Goal: Task Accomplishment & Management: Use online tool/utility

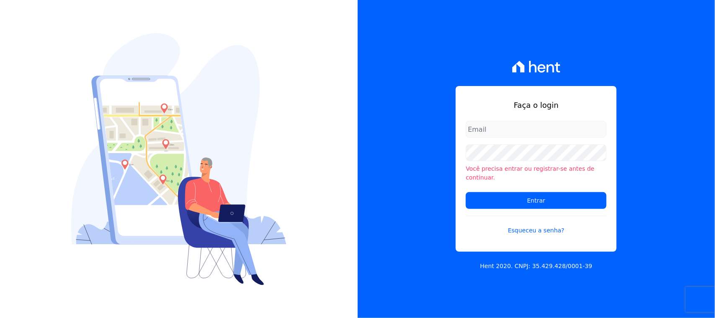
click at [485, 133] on input "email" at bounding box center [536, 129] width 141 height 17
type input "cobranca@construtorafarias.com.br"
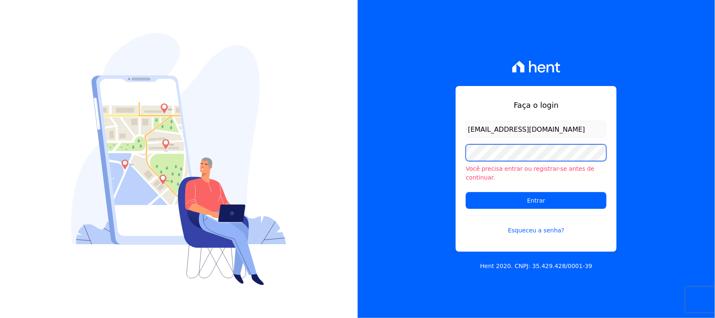
click at [466, 192] on input "Entrar" at bounding box center [536, 200] width 141 height 17
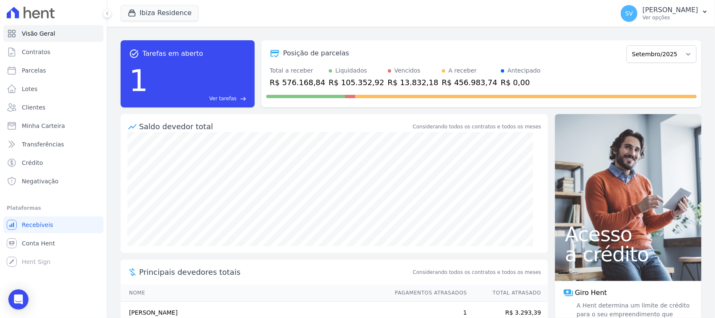
click at [565, 54] on div "Posição de parcelas" at bounding box center [444, 53] width 357 height 10
click at [403, 62] on div "Posição de parcelas Julho/2024 Agosto/2024 Setembro/2024 Outubro/2024 Novembro/…" at bounding box center [481, 73] width 440 height 67
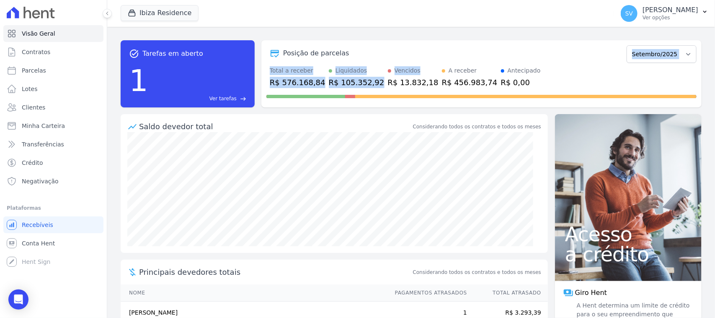
click at [381, 49] on div "Posição de parcelas Julho/2024 Agosto/2024 Setembro/2024 Outubro/2024 Novembro/…" at bounding box center [481, 53] width 430 height 19
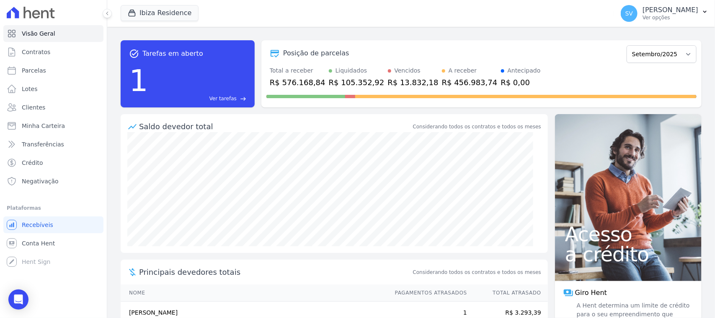
click at [530, 82] on div "Total a receber R$ 576.168,84 Liquidados R$ 105.352,92 Vencidos R$ 13.832,18 A …" at bounding box center [481, 77] width 430 height 22
click at [643, 13] on p "[PERSON_NAME] [PERSON_NAME]" at bounding box center [671, 10] width 56 height 8
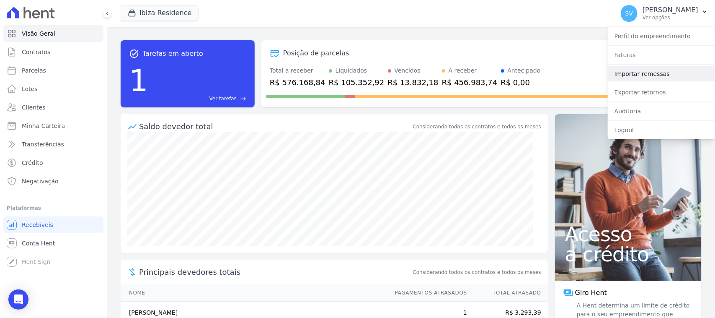
click at [633, 77] on link "Importar remessas" at bounding box center [661, 73] width 107 height 15
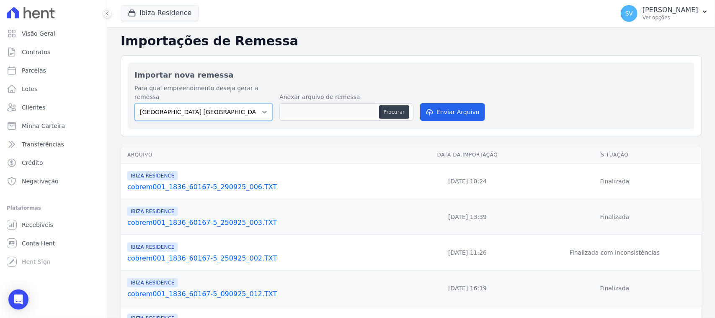
click at [193, 110] on select "BAHAMAS EAST VILLAGE COMPLEXO RESIDENCIAL CUIABÁ 300 - JOÃO DE BARRO IBIZA RESI…" at bounding box center [203, 112] width 138 height 18
select select "a999329b-d322-46c5-b2df-9163b092fb9b"
click at [134, 103] on select "BAHAMAS EAST VILLAGE COMPLEXO RESIDENCIAL CUIABÁ 300 - JOÃO DE BARRO IBIZA RESI…" at bounding box center [203, 112] width 138 height 18
click at [381, 105] on button "Procurar" at bounding box center [394, 111] width 30 height 13
type input "cobrem001_1836_60167-5_300925_001.TXT"
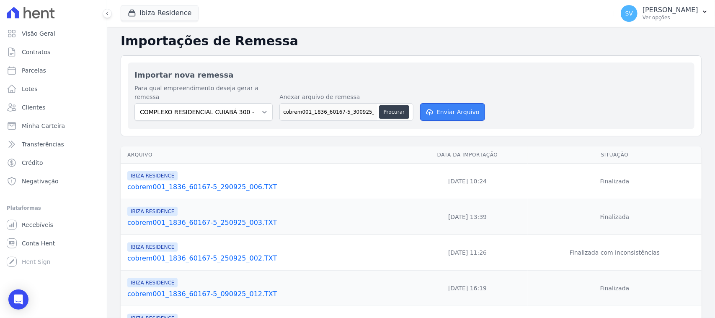
drag, startPoint x: 439, startPoint y: 112, endPoint x: 436, endPoint y: 107, distance: 5.2
click at [438, 110] on button "Enviar Arquivo" at bounding box center [452, 112] width 65 height 18
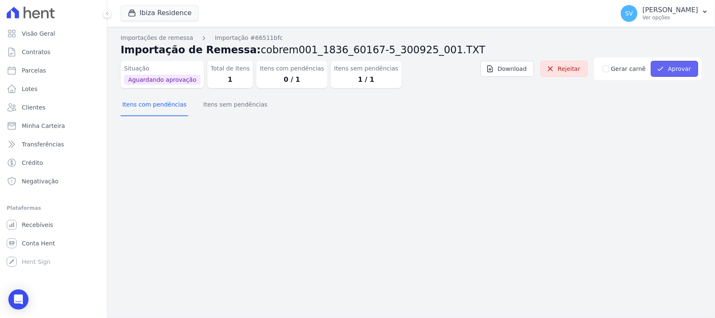
click at [683, 65] on button "Aprovar" at bounding box center [674, 69] width 47 height 16
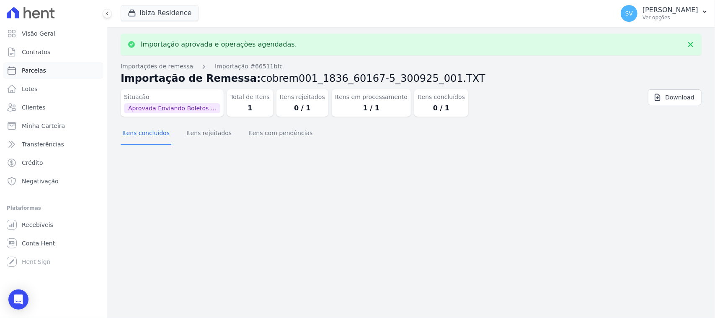
click at [67, 70] on link "Parcelas" at bounding box center [53, 70] width 100 height 17
select select
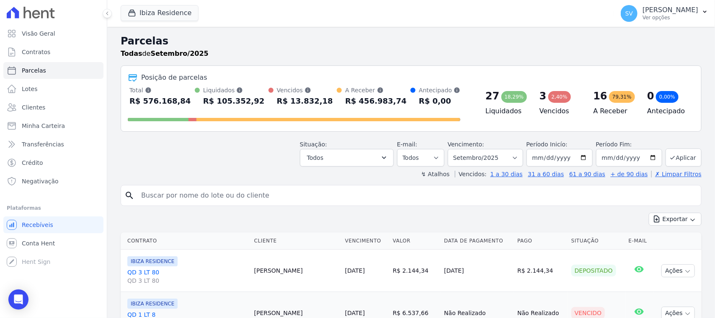
click at [236, 192] on input "search" at bounding box center [417, 195] width 562 height 17
paste input "Daiane Majory Oliveira Gomes"
type input "Daiane Majory Oliveira Gomes,"
select select
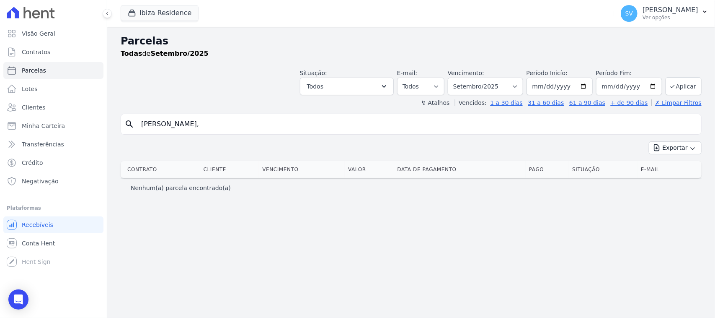
click at [236, 126] on input "Daiane Majory Oliveira Gomes," at bounding box center [417, 124] width 562 height 17
type input "Daiane Majory Oliveira Gomes"
select select
click at [260, 125] on input "Daiane Majory Oliveira Gomes" at bounding box center [417, 124] width 562 height 17
select select
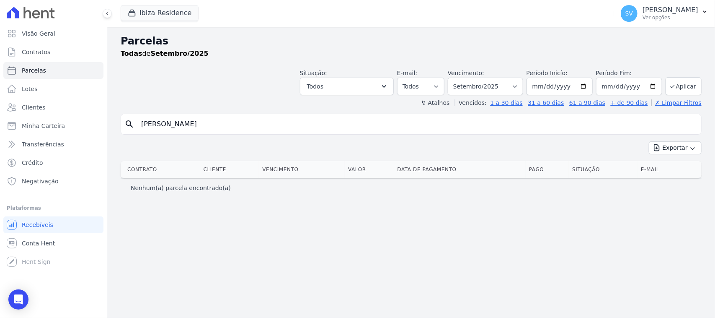
click at [409, 124] on input "Daiane Majory Oliveira Gomes" at bounding box center [417, 124] width 562 height 17
type input "DAIANE MAJORY OLIVEIRA GOMES"
select select
click at [480, 125] on input "DAIANE MAJORY OLIVEIRA GOMES" at bounding box center [417, 124] width 562 height 17
click at [244, 84] on div "Situação: Agendado Em Aberto Pago Processando Cancelado Vencido Transferindo De…" at bounding box center [411, 80] width 581 height 30
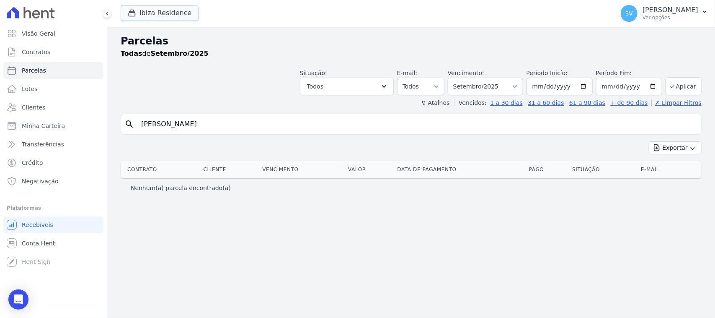
drag, startPoint x: 177, startPoint y: 9, endPoint x: 147, endPoint y: 22, distance: 32.8
click at [177, 9] on button "Ibiza Residence" at bounding box center [160, 13] width 78 height 16
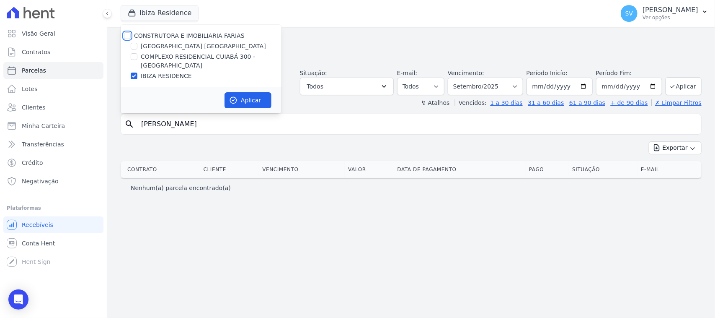
click at [127, 34] on input "CONSTRUTORA E IMOBILIARIA FARIAS" at bounding box center [127, 35] width 7 height 7
checkbox input "true"
click at [252, 95] on button "Aplicar" at bounding box center [248, 100] width 47 height 16
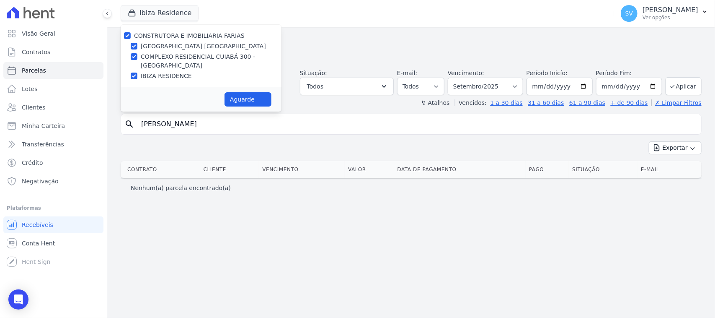
select select
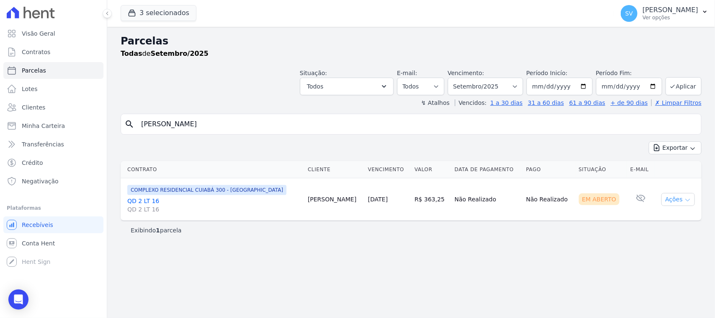
click at [682, 201] on button "Ações" at bounding box center [678, 199] width 34 height 13
click at [655, 216] on link "Ver boleto" at bounding box center [675, 218] width 80 height 15
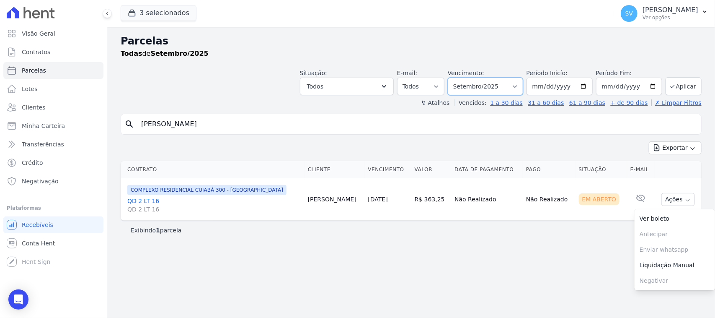
drag, startPoint x: 464, startPoint y: 87, endPoint x: 466, endPoint y: 91, distance: 5.2
click at [464, 87] on select "Filtrar por período ──────── Todos os meses Outubro/2022 Novembro/2022 Dezembro…" at bounding box center [485, 86] width 75 height 18
select select "10/2025"
click at [459, 77] on select "Filtrar por período ──────── Todos os meses Outubro/2022 Novembro/2022 Dezembro…" at bounding box center [485, 86] width 75 height 18
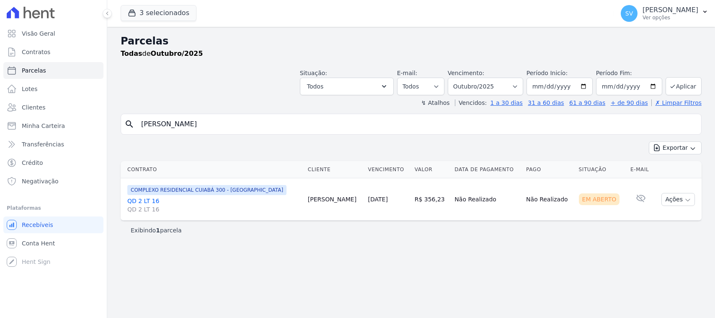
select select
click at [667, 199] on button "Ações" at bounding box center [678, 199] width 34 height 13
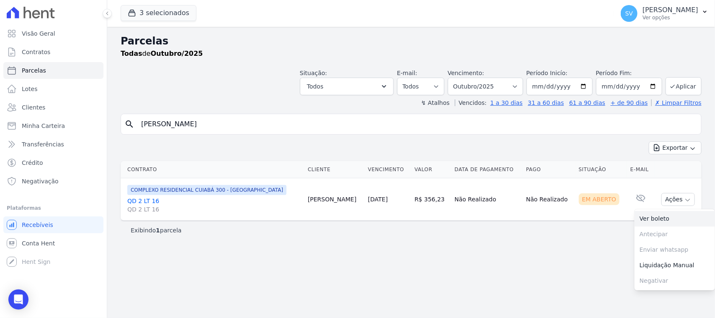
click at [658, 221] on link "Ver boleto" at bounding box center [675, 218] width 80 height 15
drag, startPoint x: 427, startPoint y: 198, endPoint x: 420, endPoint y: 197, distance: 7.6
click at [422, 198] on td "R$ 356,23" at bounding box center [431, 199] width 40 height 42
click at [528, 239] on div "Exibindo 1 parcela" at bounding box center [411, 229] width 581 height 19
click at [426, 198] on td "R$ 356,23" at bounding box center [431, 199] width 40 height 42
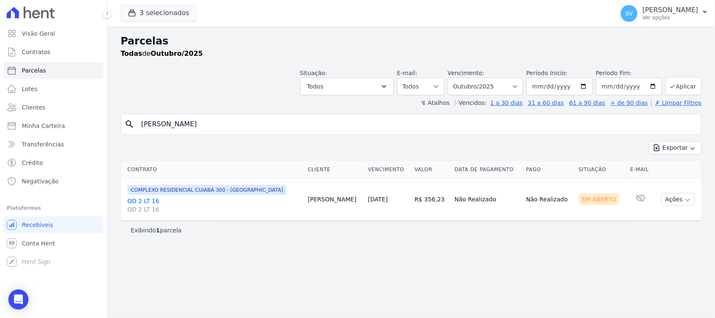
drag, startPoint x: 430, startPoint y: 199, endPoint x: 411, endPoint y: 194, distance: 19.2
click at [411, 194] on td "R$ 356,23" at bounding box center [431, 199] width 40 height 42
copy td "356,23"
drag, startPoint x: 638, startPoint y: 14, endPoint x: 649, endPoint y: 74, distance: 61.4
click at [643, 13] on p "[PERSON_NAME] [PERSON_NAME]" at bounding box center [671, 10] width 56 height 8
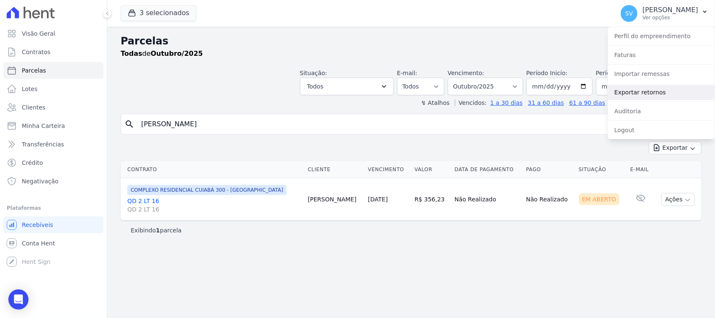
click at [655, 93] on link "Exportar retornos" at bounding box center [661, 92] width 107 height 15
